Goal: Information Seeking & Learning: Check status

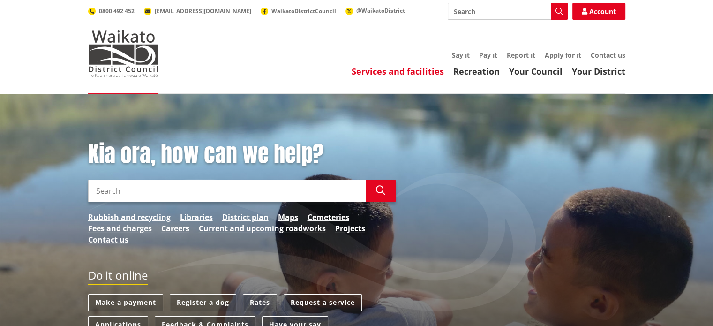
click at [381, 73] on link "Services and facilities" at bounding box center [397, 71] width 92 height 11
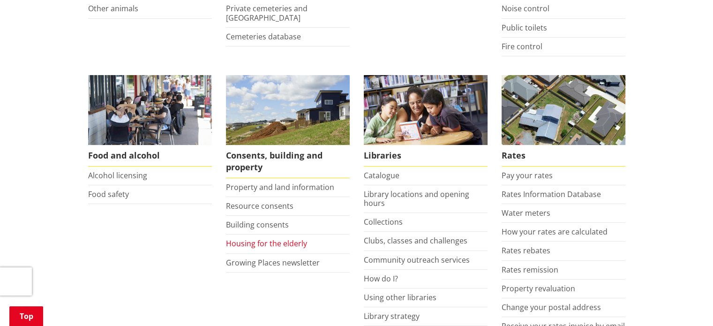
scroll to position [332, 0]
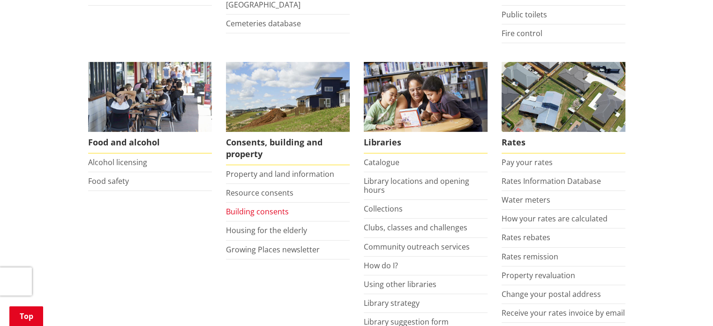
click at [261, 212] on link "Building consents" at bounding box center [257, 211] width 63 height 10
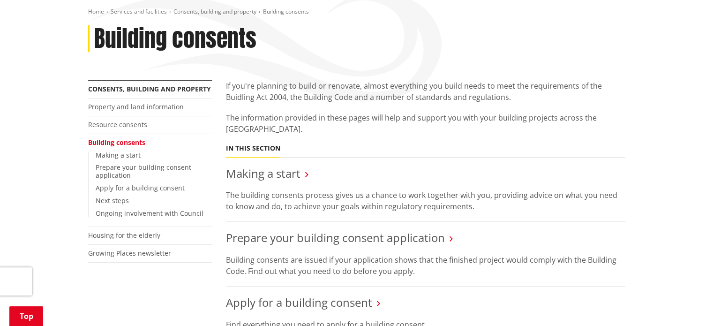
scroll to position [139, 0]
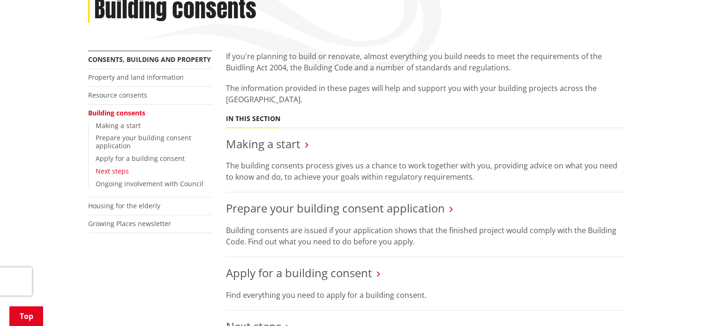
click at [113, 172] on link "Next steps" at bounding box center [112, 170] width 33 height 9
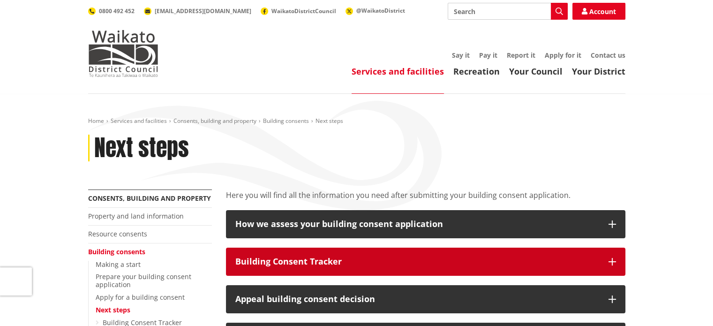
click at [288, 268] on button "Building Consent Tracker" at bounding box center [425, 261] width 399 height 28
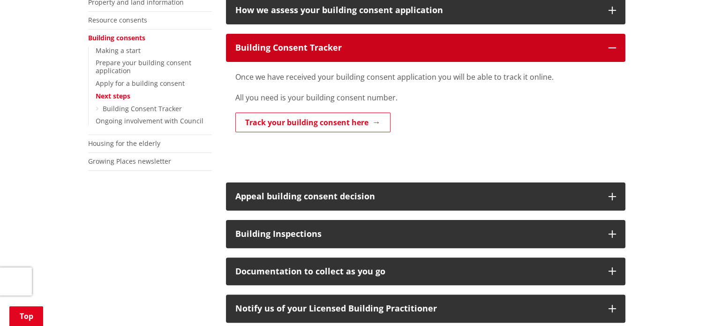
scroll to position [208, 0]
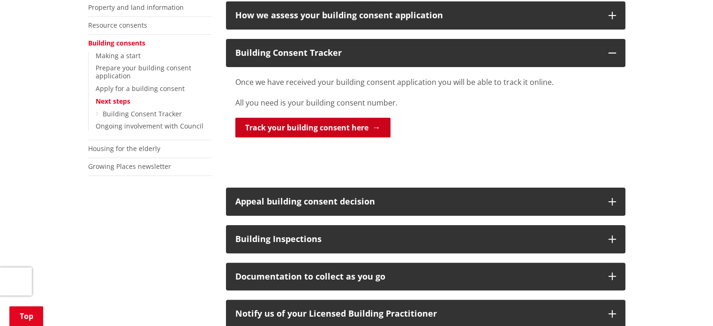
click at [297, 129] on link "Track your building consent here" at bounding box center [312, 128] width 155 height 20
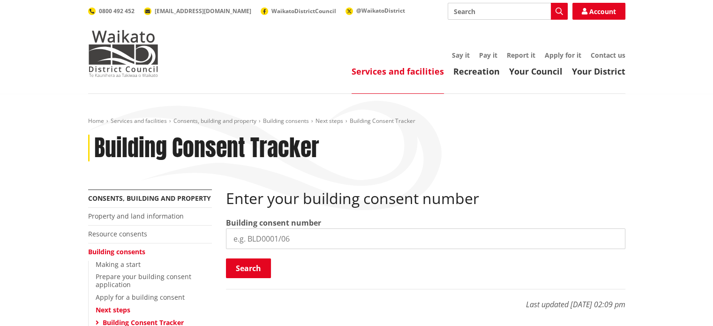
click at [268, 239] on input "search" at bounding box center [425, 238] width 399 height 21
paste input "BLD0267/26"
type input "BLD0267/26"
click at [253, 267] on button "Search" at bounding box center [248, 268] width 45 height 20
